Goal: Transaction & Acquisition: Purchase product/service

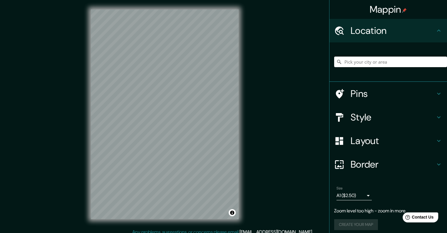
click at [383, 58] on input "Pick your city or area" at bounding box center [390, 61] width 113 height 11
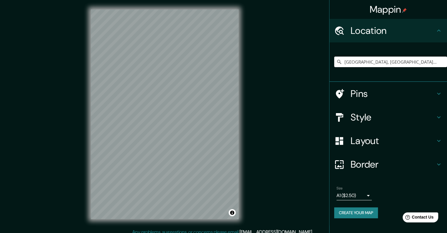
type input "[GEOGRAPHIC_DATA], [GEOGRAPHIC_DATA], [GEOGRAPHIC_DATA]"
click at [364, 160] on h4 "Border" at bounding box center [393, 164] width 85 height 12
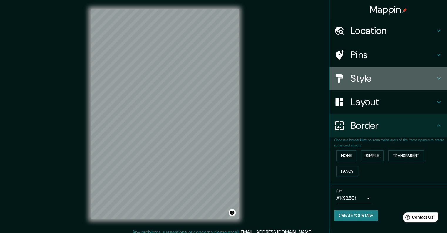
click at [371, 72] on h4 "Style" at bounding box center [393, 78] width 85 height 12
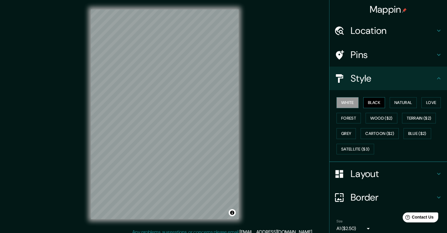
click at [369, 102] on button "Black" at bounding box center [375, 102] width 22 height 11
click at [357, 102] on div "White Black Natural Love Forest Wood ($2) Terrain ($2) Grey Cartoon ($2) Blue (…" at bounding box center [390, 126] width 113 height 62
click at [344, 98] on button "White" at bounding box center [348, 102] width 22 height 11
click at [346, 106] on button "White" at bounding box center [348, 102] width 22 height 11
click at [345, 109] on div "White Black Natural Love Forest Wood ($2) Terrain ($2) Grey Cartoon ($2) Blue (…" at bounding box center [390, 126] width 113 height 62
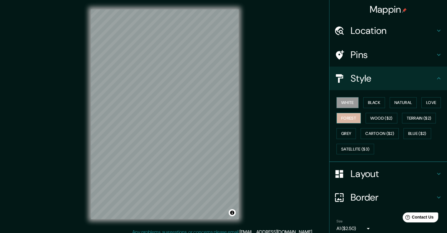
click at [345, 119] on button "Forest" at bounding box center [349, 118] width 24 height 11
click at [406, 101] on button "Natural" at bounding box center [403, 102] width 27 height 11
click at [375, 52] on h4 "Pins" at bounding box center [393, 55] width 85 height 12
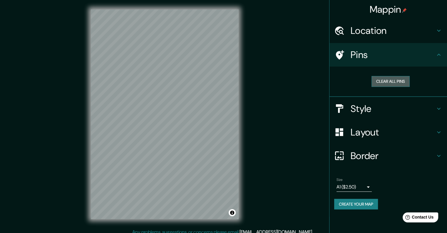
click at [393, 86] on button "Clear all pins" at bounding box center [391, 81] width 38 height 11
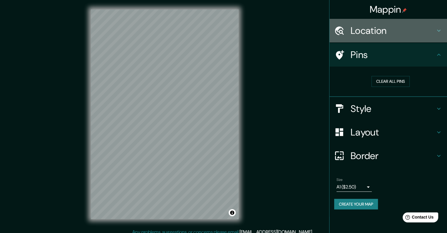
click at [382, 25] on h4 "Location" at bounding box center [393, 31] width 85 height 12
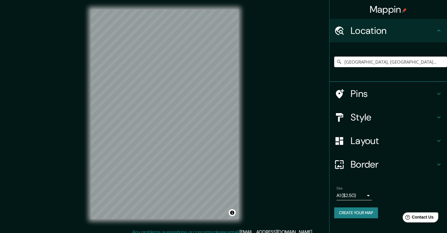
click at [371, 164] on h4 "Border" at bounding box center [393, 164] width 85 height 12
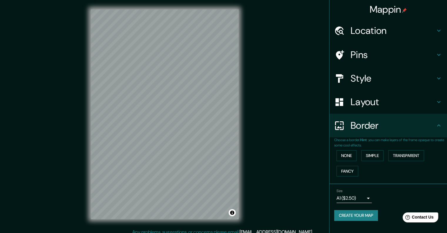
click at [371, 29] on h4 "Location" at bounding box center [393, 31] width 85 height 12
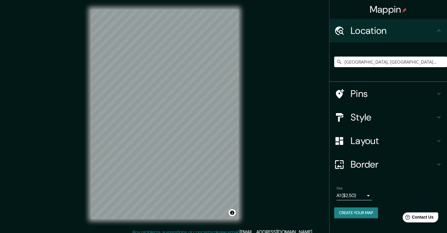
click at [376, 166] on h4 "Border" at bounding box center [393, 164] width 85 height 12
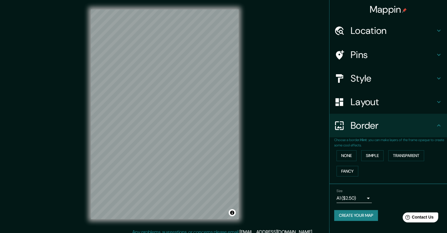
click at [378, 84] on div "Style" at bounding box center [389, 78] width 118 height 24
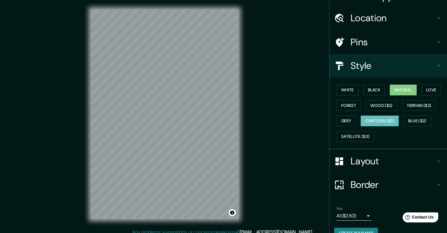
scroll to position [24, 0]
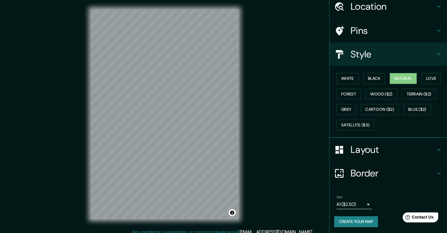
click at [361, 170] on h4 "Border" at bounding box center [393, 173] width 85 height 12
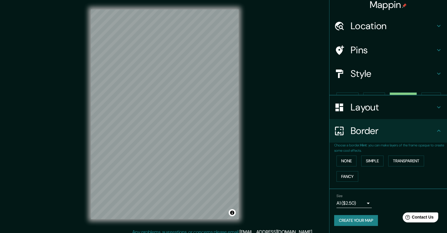
scroll to position [0, 0]
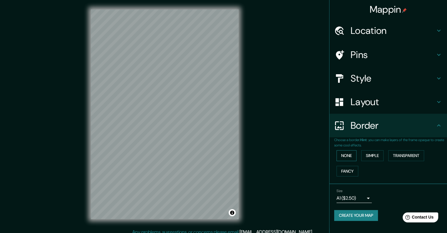
click at [351, 154] on button "None" at bounding box center [347, 155] width 20 height 11
click at [370, 153] on button "Simple" at bounding box center [373, 155] width 22 height 11
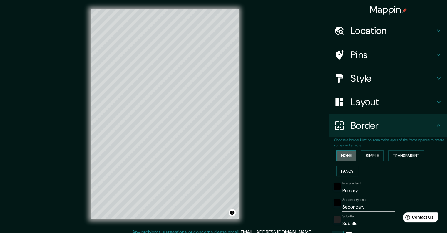
click at [349, 153] on button "None" at bounding box center [347, 155] width 20 height 11
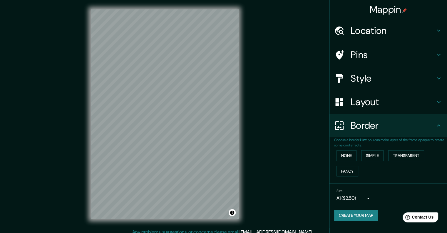
scroll to position [5, 0]
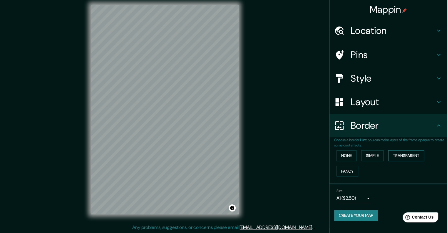
click at [393, 153] on button "Transparent" at bounding box center [407, 155] width 36 height 11
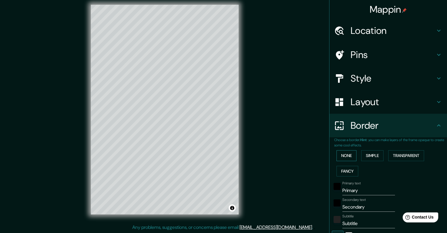
click at [342, 160] on button "None" at bounding box center [347, 155] width 20 height 11
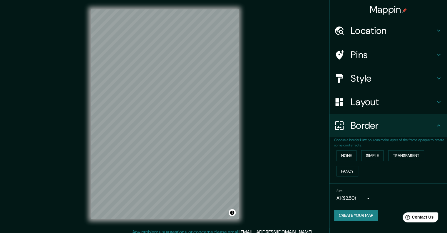
scroll to position [0, 0]
click at [356, 194] on body "Mappin Location [GEOGRAPHIC_DATA], [GEOGRAPHIC_DATA], [GEOGRAPHIC_DATA] [GEOGRA…" at bounding box center [223, 116] width 447 height 233
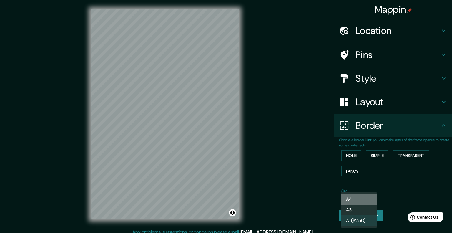
click at [354, 199] on li "A4" at bounding box center [358, 199] width 35 height 11
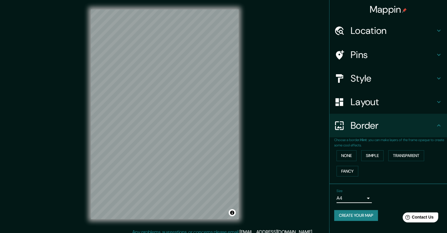
click at [360, 216] on button "Create your map" at bounding box center [356, 215] width 44 height 11
click at [348, 214] on div "Create your map" at bounding box center [388, 215] width 108 height 11
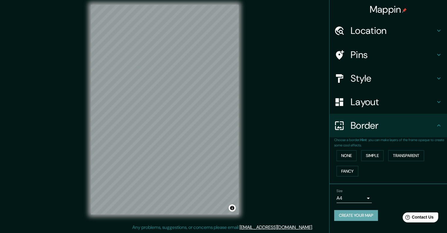
click at [370, 213] on button "Create your map" at bounding box center [356, 215] width 44 height 11
